Goal: Contribute content: Add original content to the website for others to see

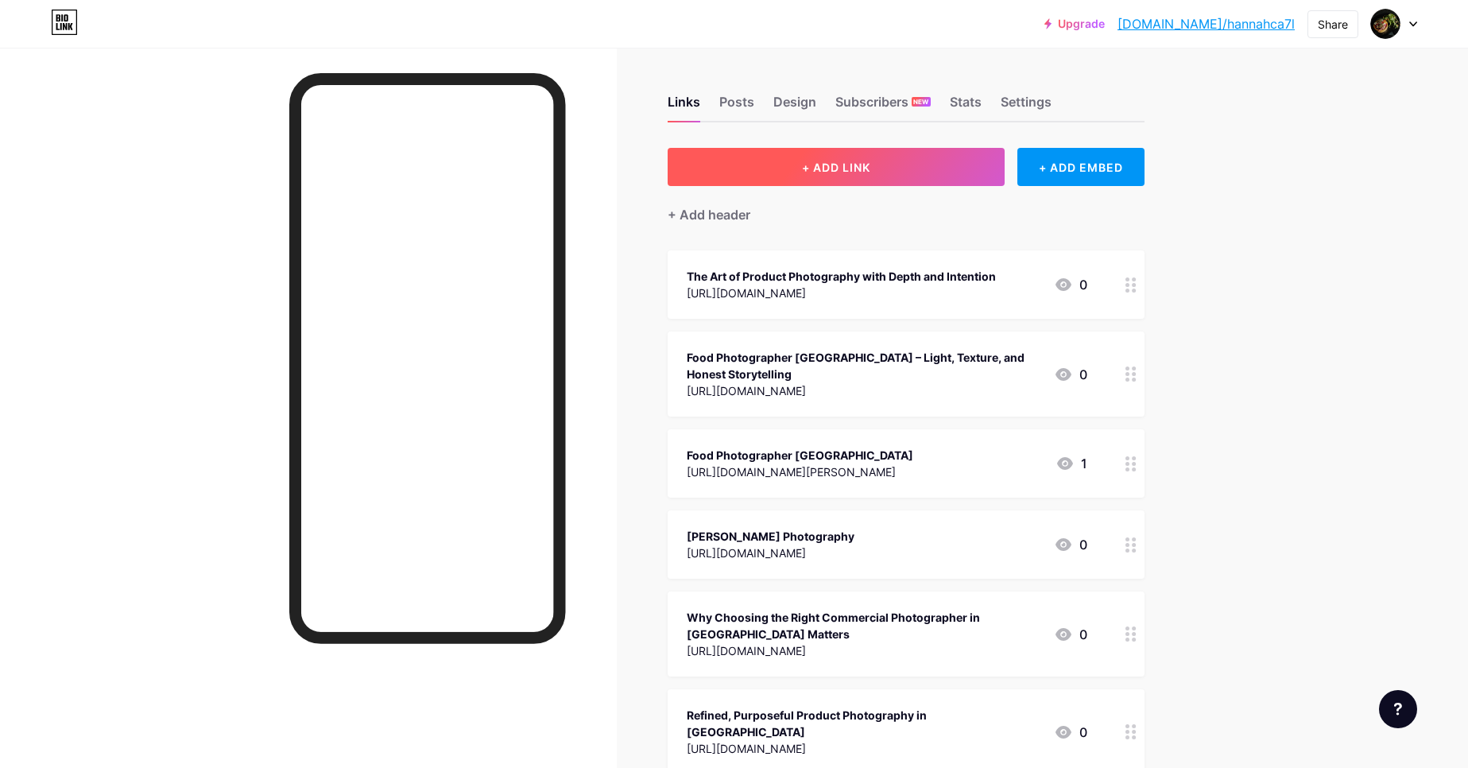
click at [864, 157] on button "+ ADD LINK" at bounding box center [837, 167] width 338 height 38
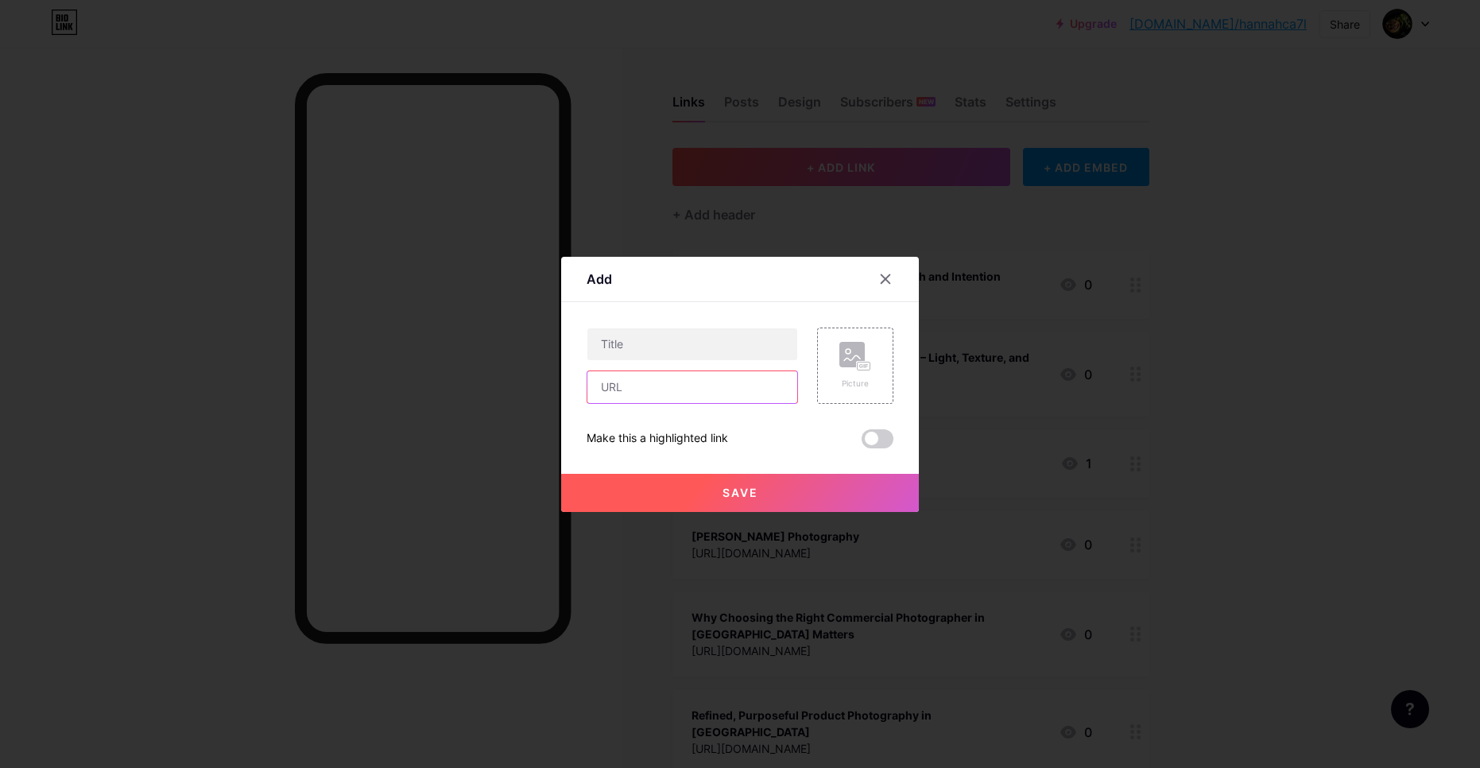
click at [691, 385] on input "text" at bounding box center [692, 387] width 210 height 32
paste input "[URL][DOMAIN_NAME]"
type input "[URL][DOMAIN_NAME]"
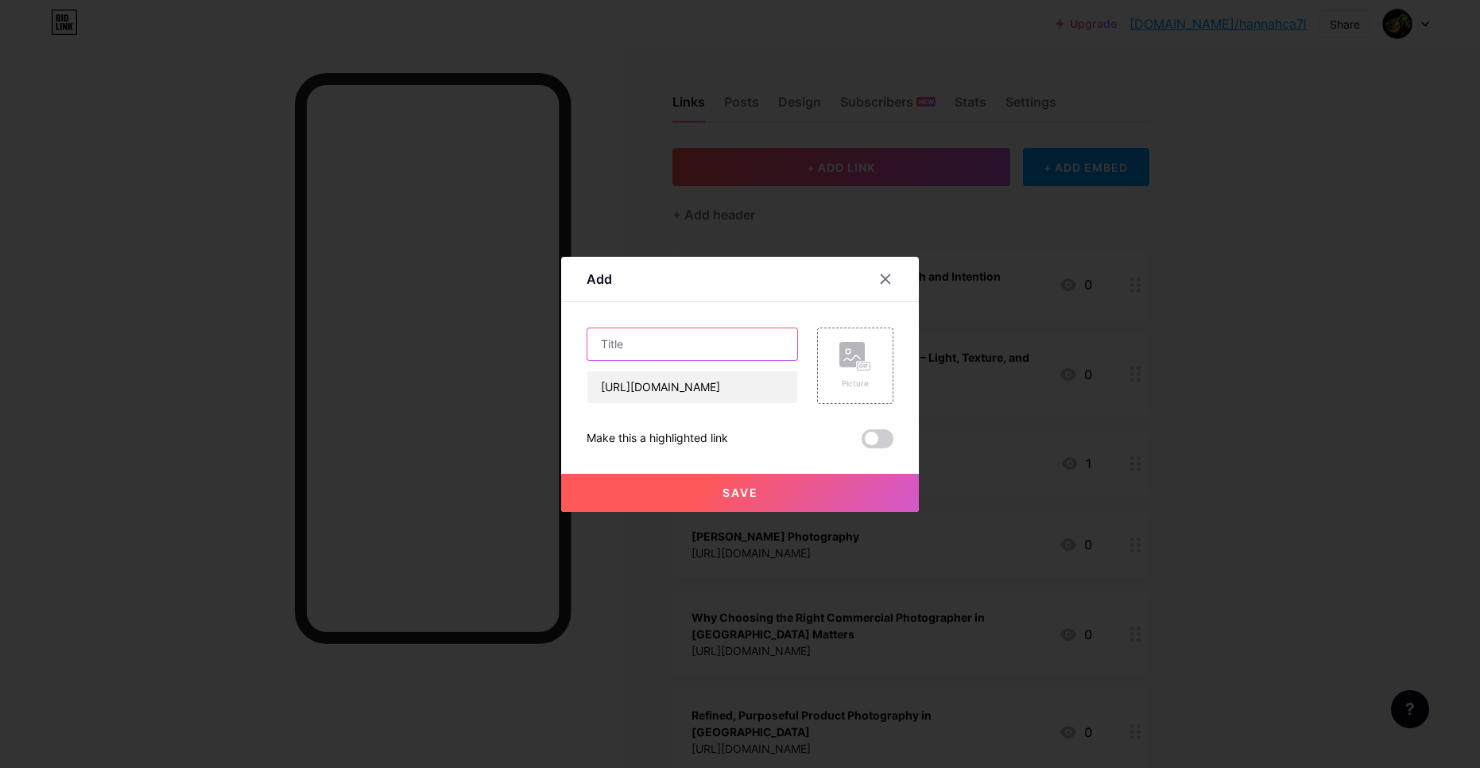
click at [707, 341] on input "text" at bounding box center [692, 344] width 210 height 32
paste input "Framing Flavor: A Subtle Art of Food Photography in [GEOGRAPHIC_DATA]"
type input "Framing Flavor: A Subtle Art of Food Photography in [GEOGRAPHIC_DATA]"
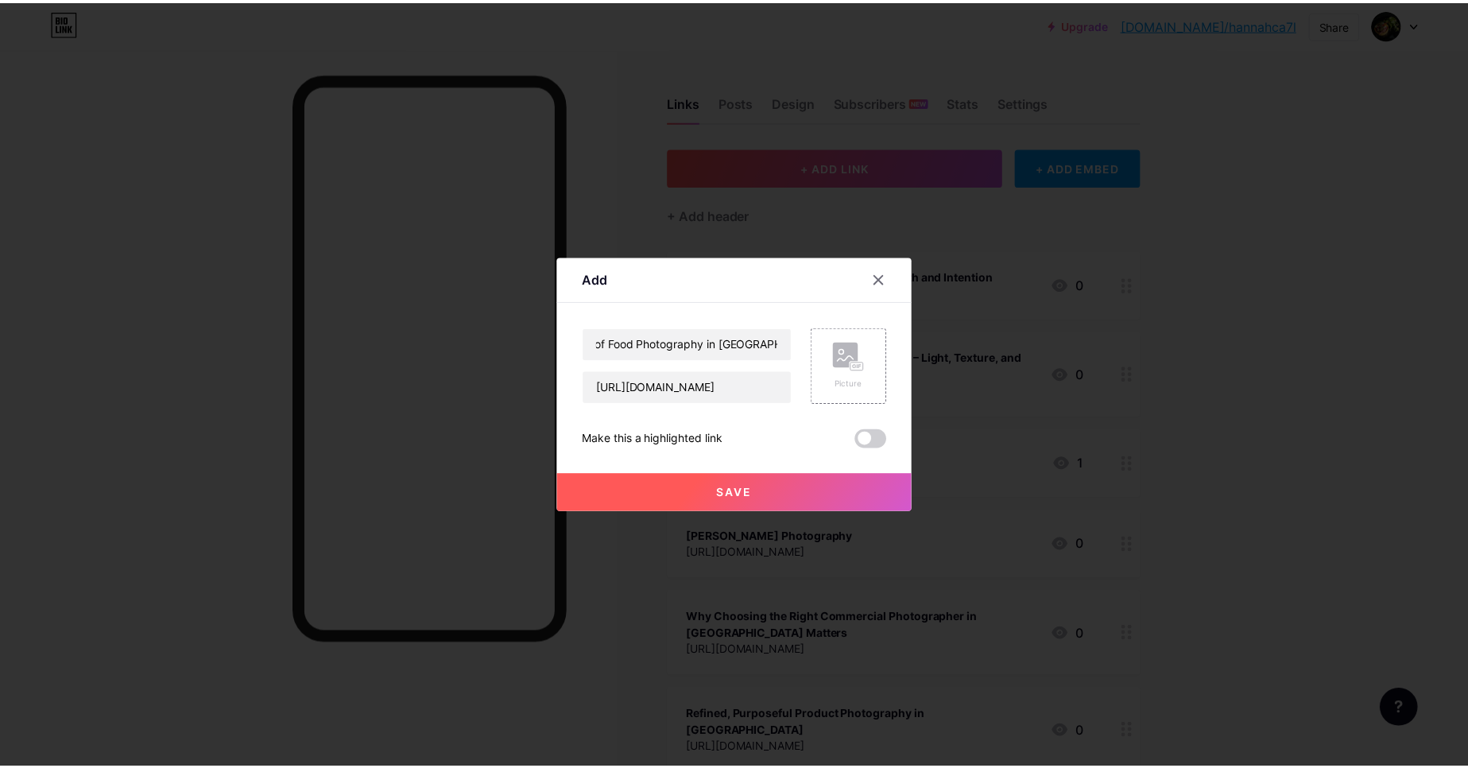
scroll to position [0, 0]
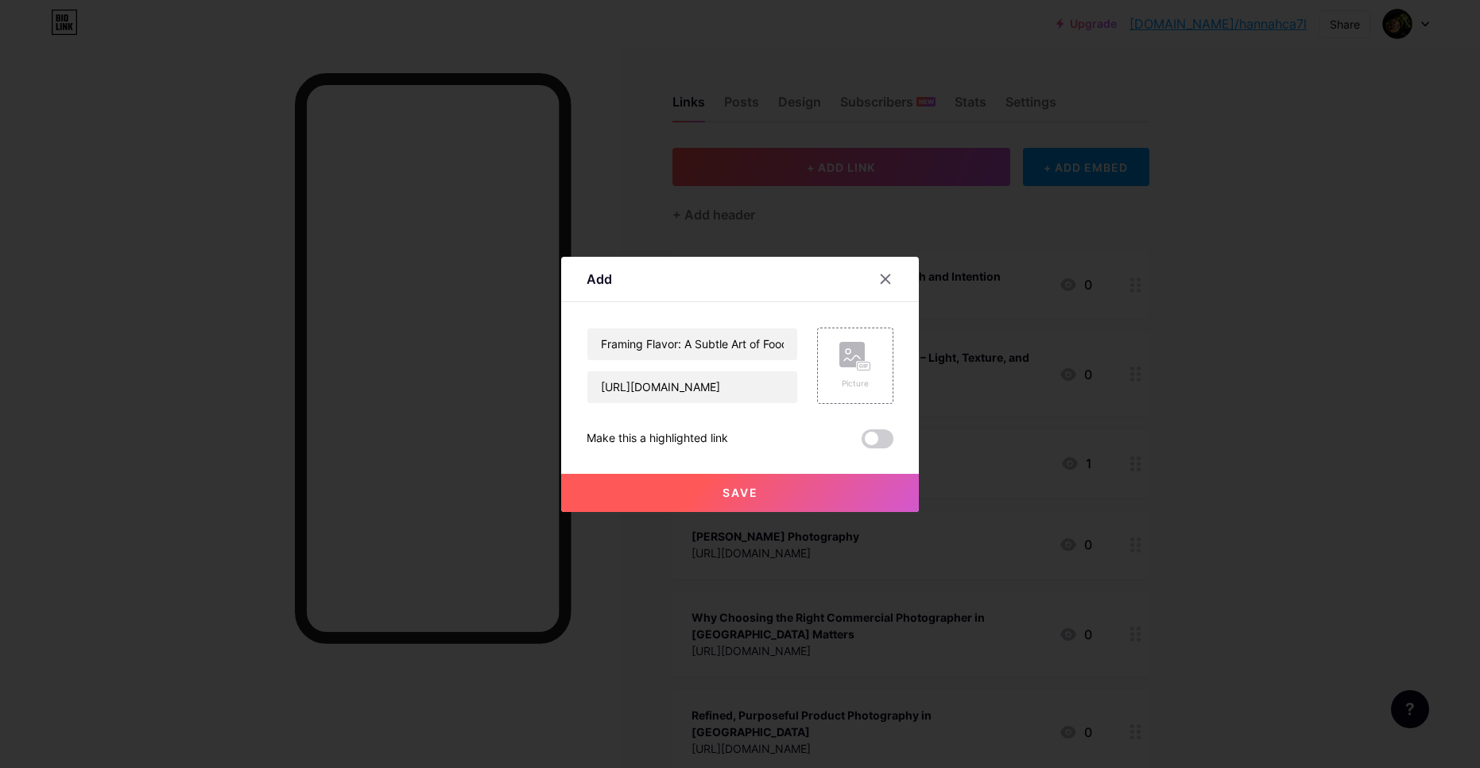
click at [767, 486] on button "Save" at bounding box center [740, 493] width 358 height 38
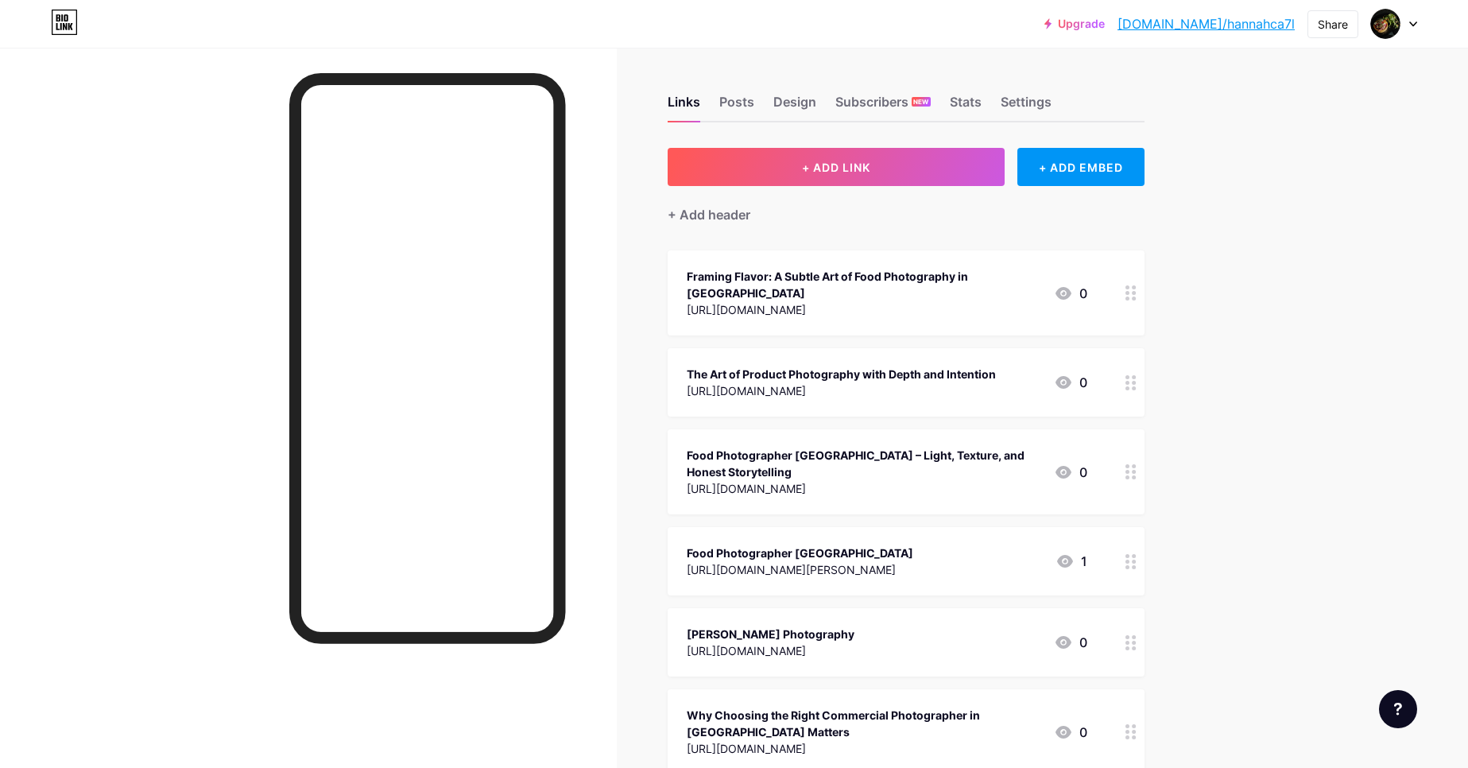
click at [1267, 30] on link "[DOMAIN_NAME]/hannahca7l" at bounding box center [1205, 23] width 177 height 19
